Goal: Task Accomplishment & Management: Manage account settings

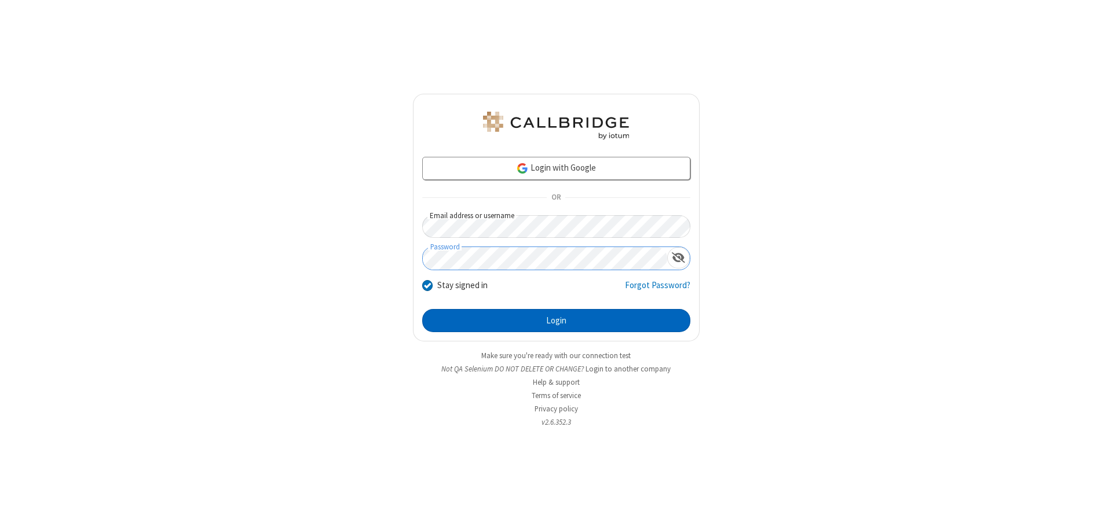
click at [556, 321] on button "Login" at bounding box center [556, 320] width 268 height 23
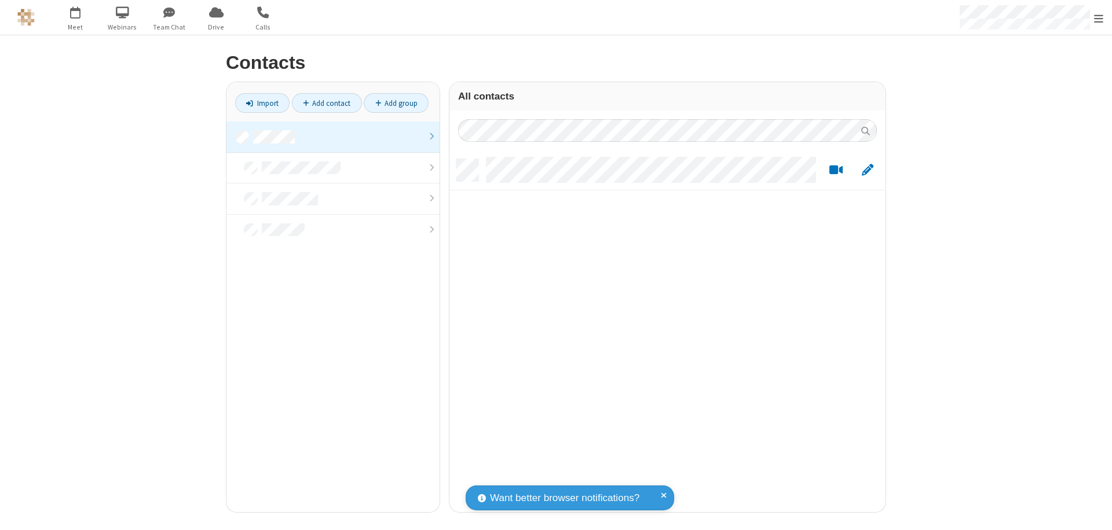
click at [333, 137] on link at bounding box center [332, 137] width 213 height 31
click at [327, 103] on link "Add contact" at bounding box center [327, 103] width 70 height 20
